Goal: Task Accomplishment & Management: Manage account settings

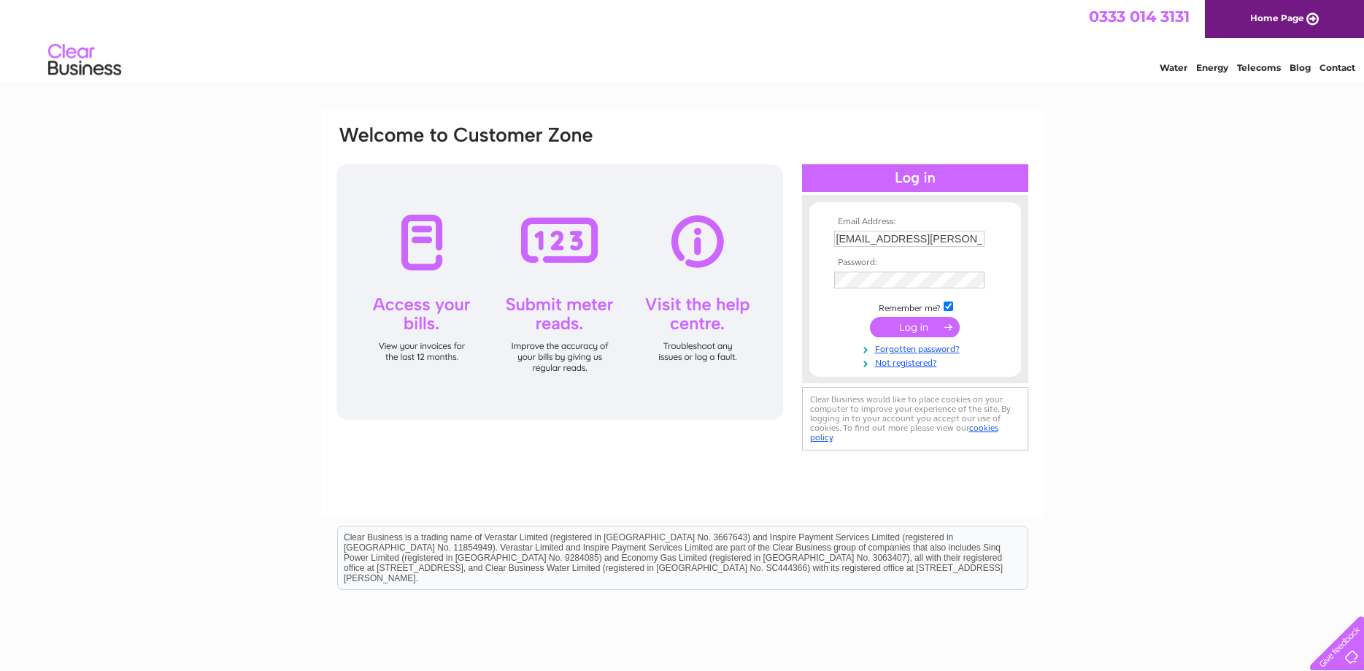
click at [923, 332] on input "submit" at bounding box center [915, 327] width 90 height 20
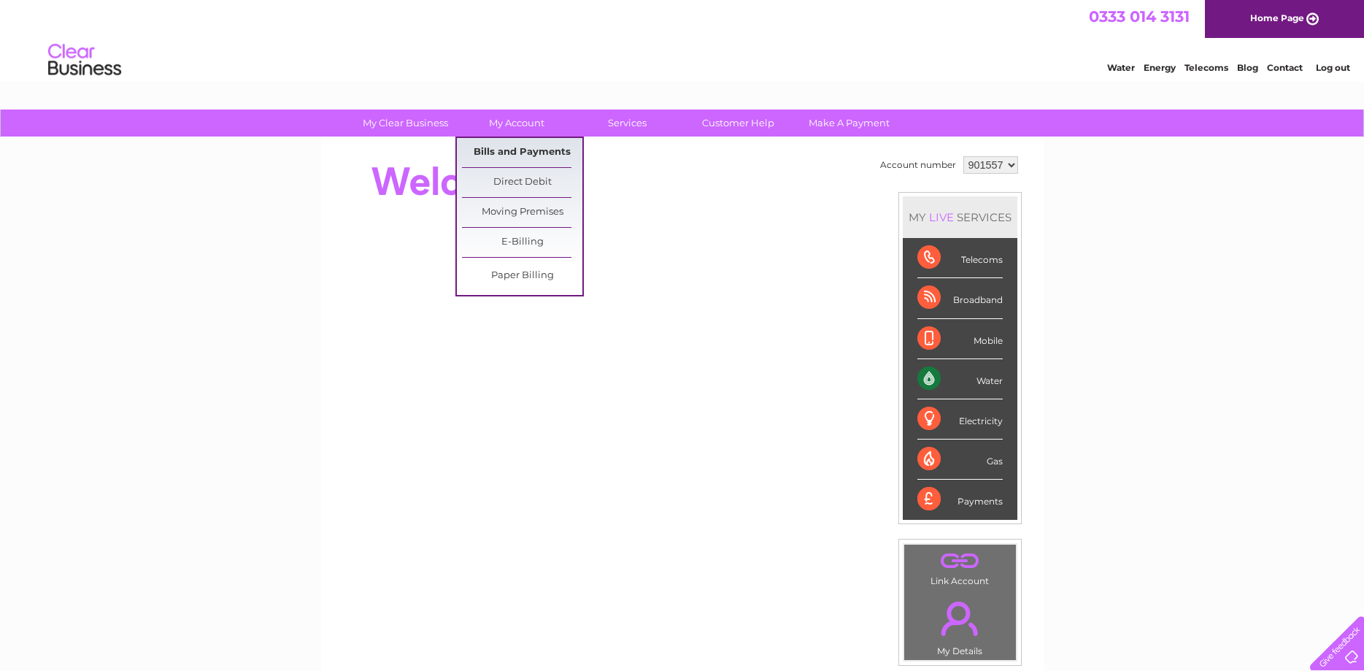
click at [530, 151] on link "Bills and Payments" at bounding box center [522, 152] width 120 height 29
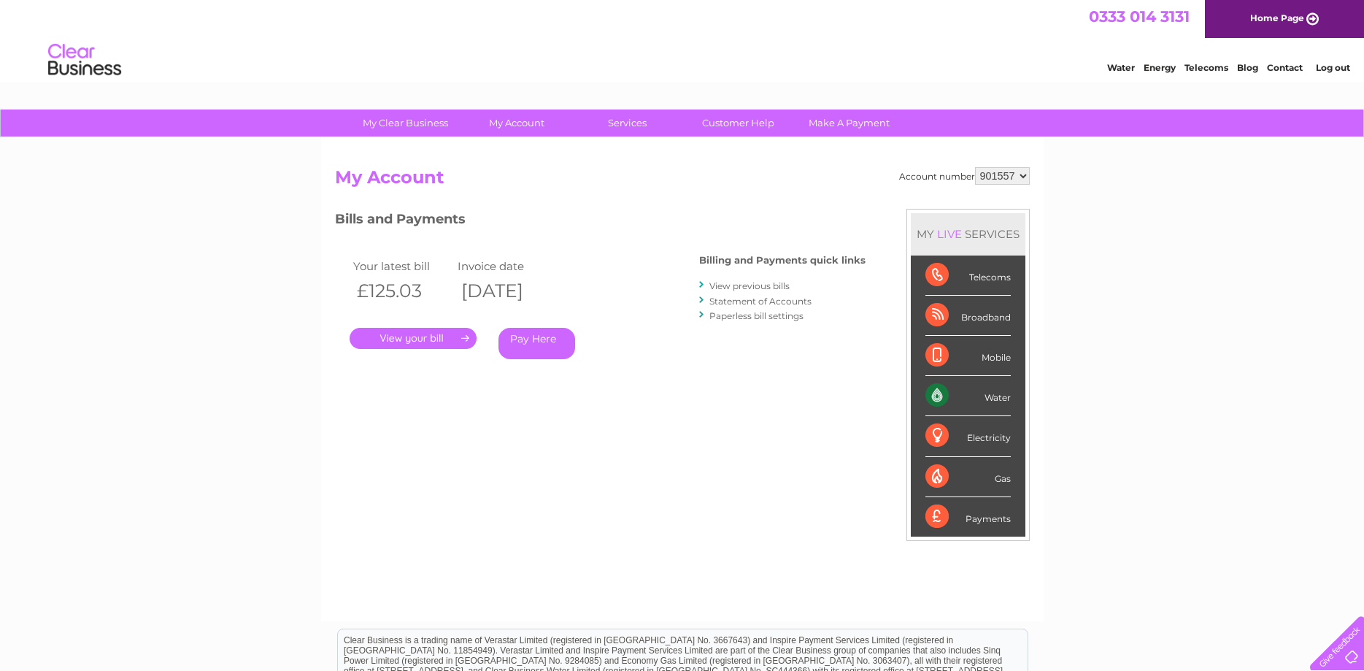
click at [442, 338] on link "." at bounding box center [413, 338] width 127 height 21
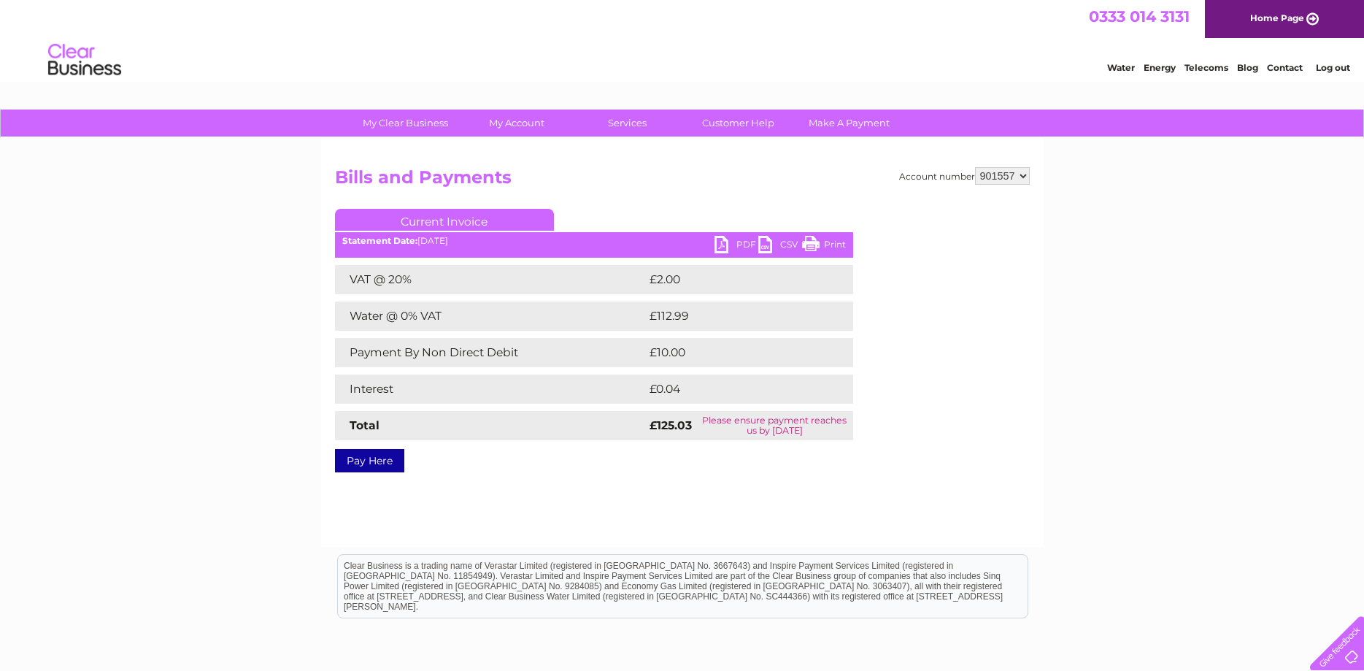
click at [736, 243] on link "PDF" at bounding box center [736, 246] width 44 height 21
click at [1333, 72] on link "Log out" at bounding box center [1333, 67] width 34 height 11
